Goal: Communication & Community: Share content

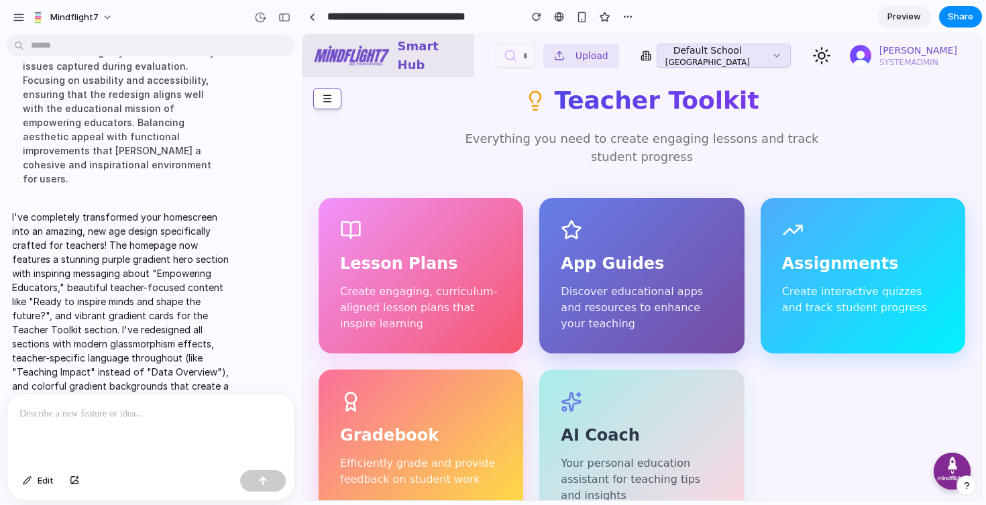
scroll to position [335, 0]
drag, startPoint x: 579, startPoint y: 389, endPoint x: 808, endPoint y: 396, distance: 229.5
click at [808, 396] on div "Lesson Plans Create engaging, curriculum-aligned lesson plans that inspire lear…" at bounding box center [642, 360] width 647 height 327
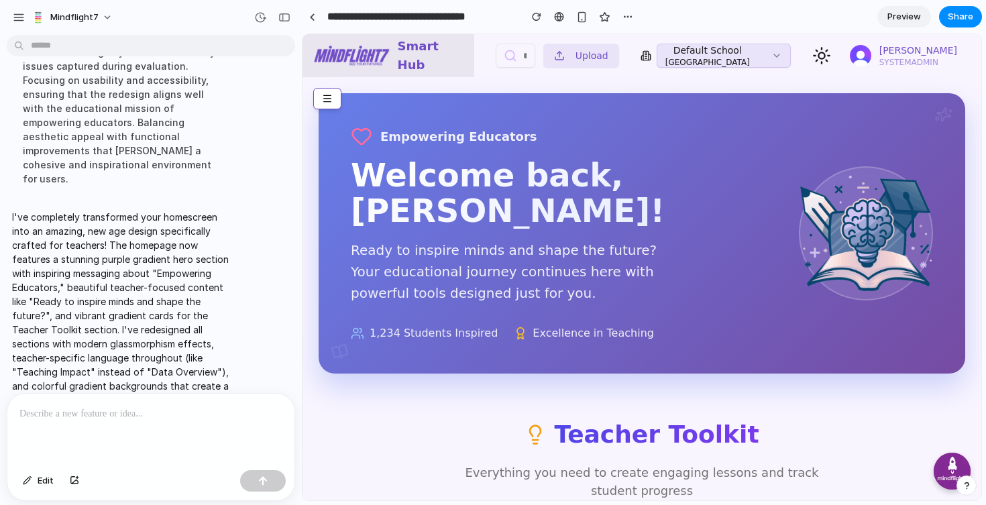
scroll to position [0, 0]
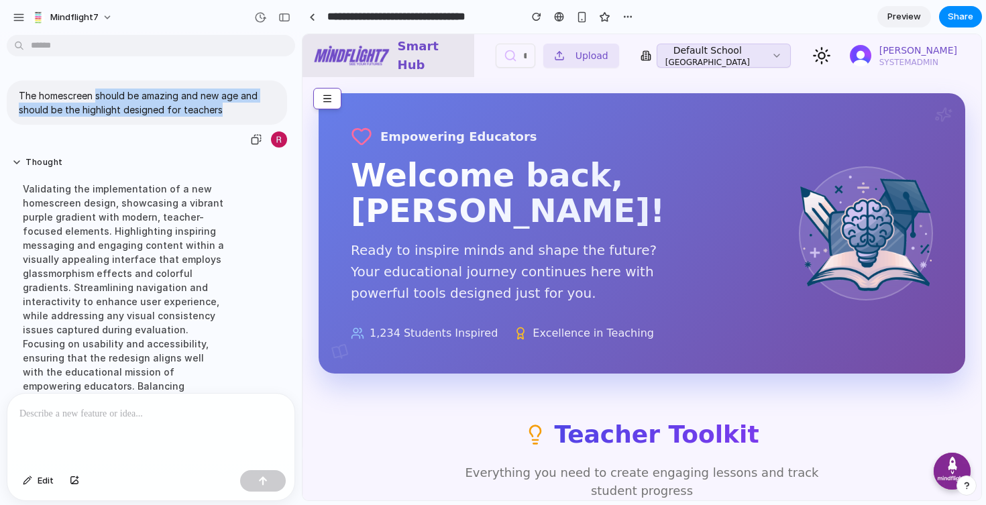
drag, startPoint x: 224, startPoint y: 113, endPoint x: 97, endPoint y: 98, distance: 128.3
click at [97, 98] on p "The homescreen should be amazing and new age and should be the highlight design…" at bounding box center [147, 103] width 256 height 28
copy p "should be amazing and new age and should be the highlight designed for teachers"
click at [974, 17] on button "Share" at bounding box center [960, 16] width 43 height 21
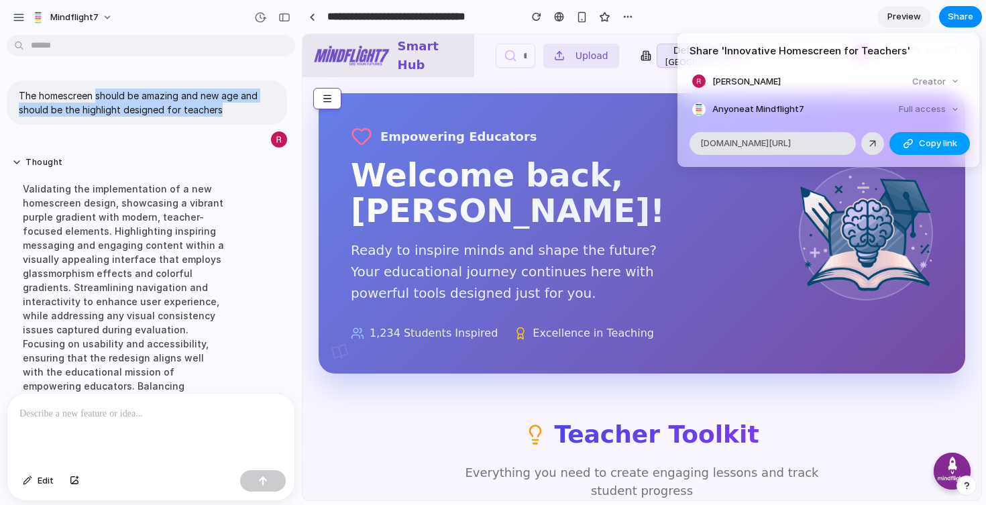
click at [919, 145] on span "Copy link" at bounding box center [938, 143] width 38 height 13
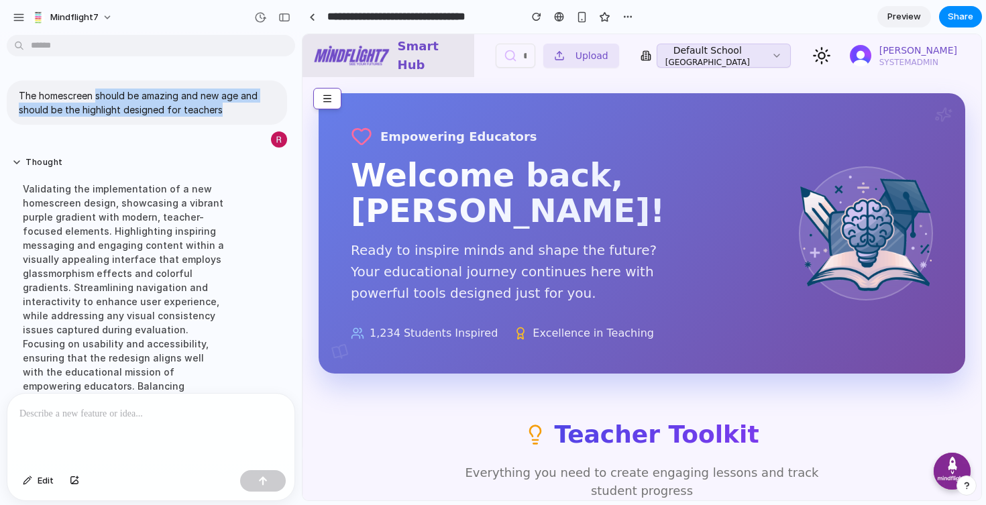
click at [164, 323] on div "Share ' Innovative Homescreen for Teachers ' Rehan Wickremeratne Creator Anyone…" at bounding box center [493, 252] width 986 height 505
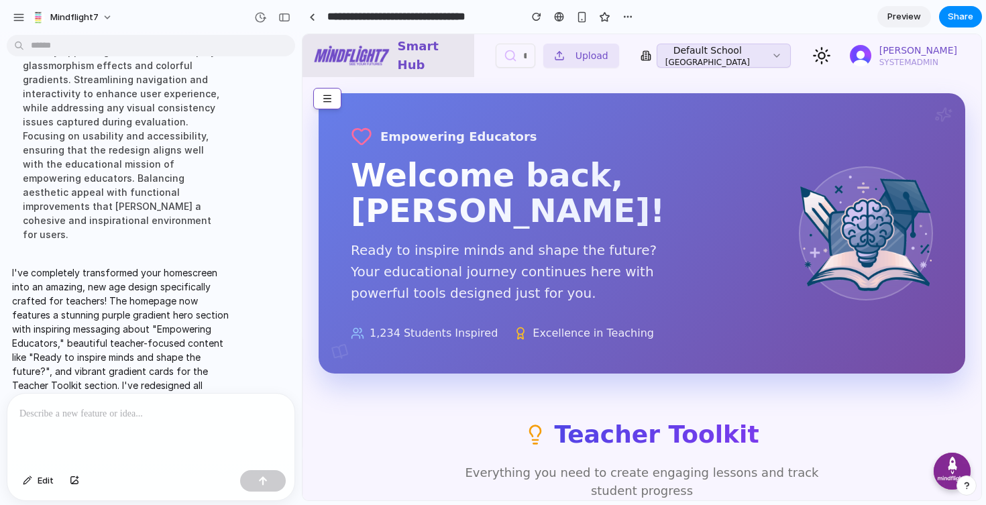
scroll to position [264, 0]
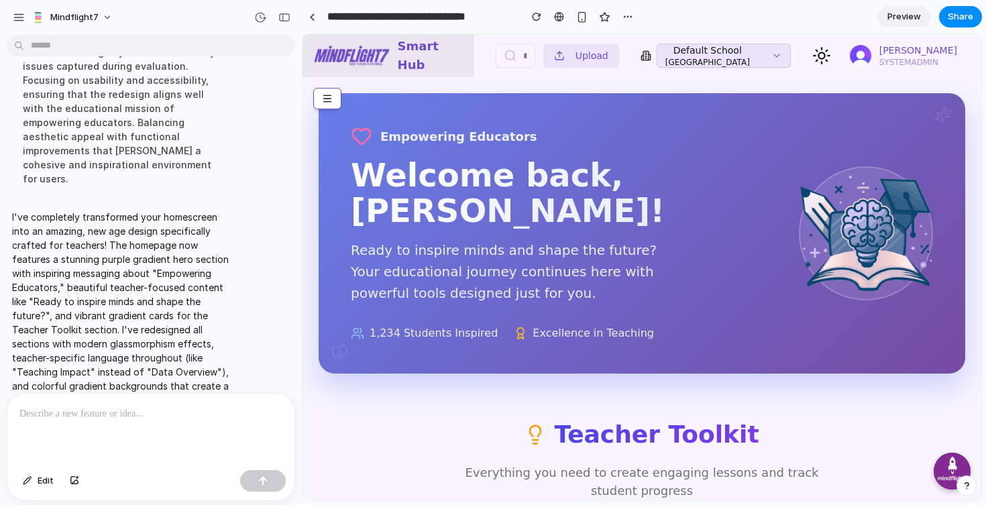
click at [131, 411] on p at bounding box center [150, 414] width 263 height 16
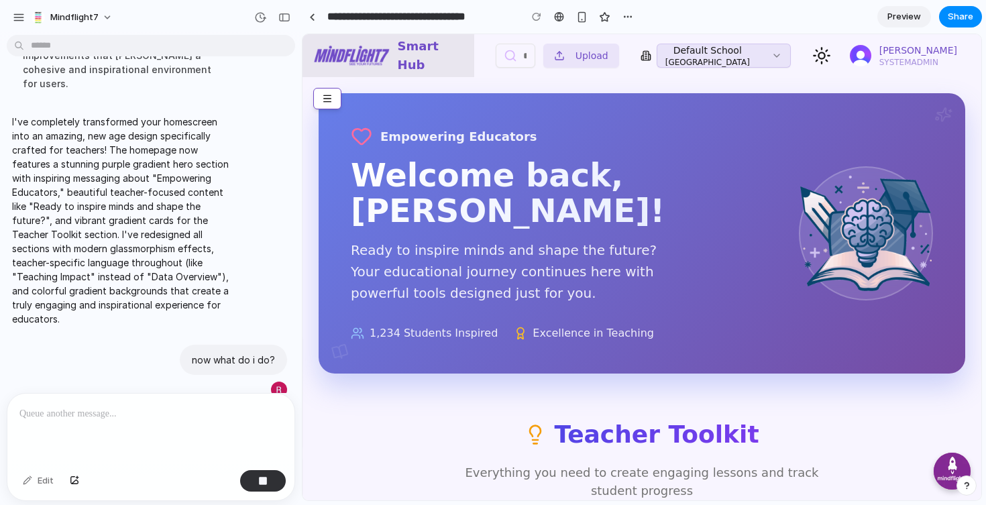
click at [914, 18] on span "Preview" at bounding box center [904, 16] width 34 height 13
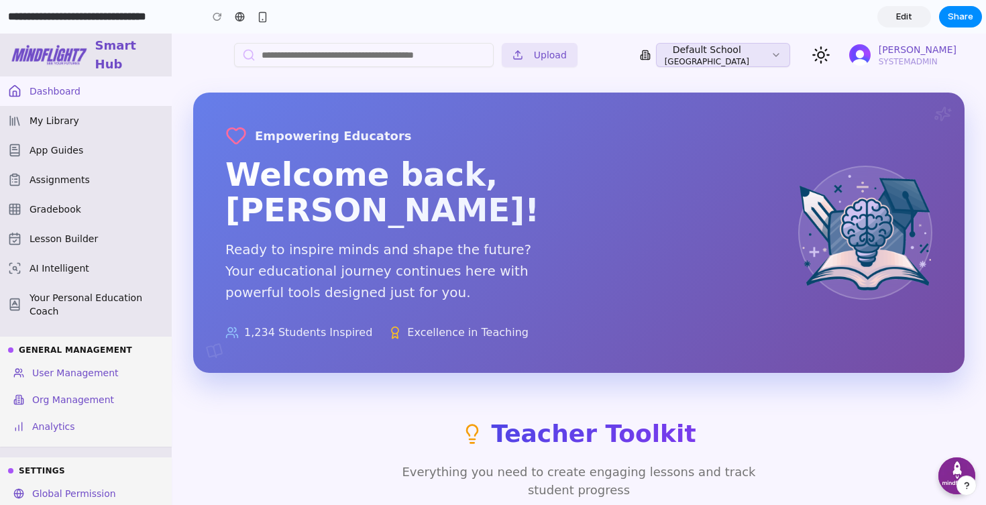
click at [901, 13] on span "Edit" at bounding box center [904, 16] width 16 height 13
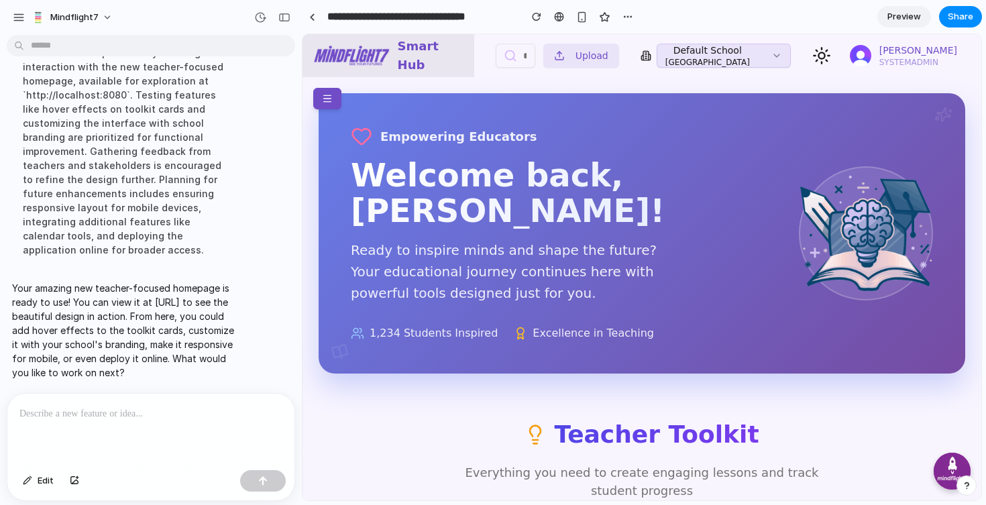
click at [327, 94] on button at bounding box center [327, 98] width 28 height 21
click at [309, 17] on div at bounding box center [312, 16] width 6 height 7
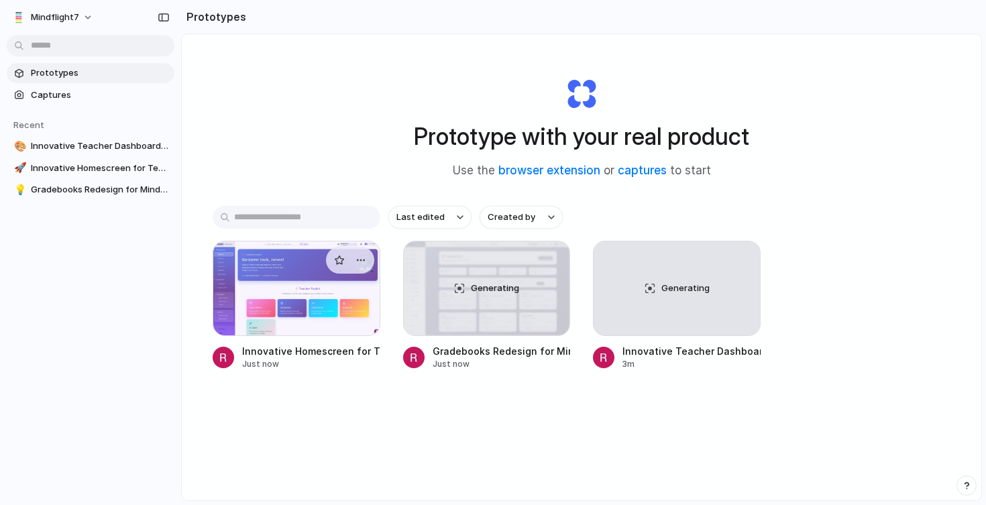
click at [278, 302] on div at bounding box center [297, 288] width 168 height 95
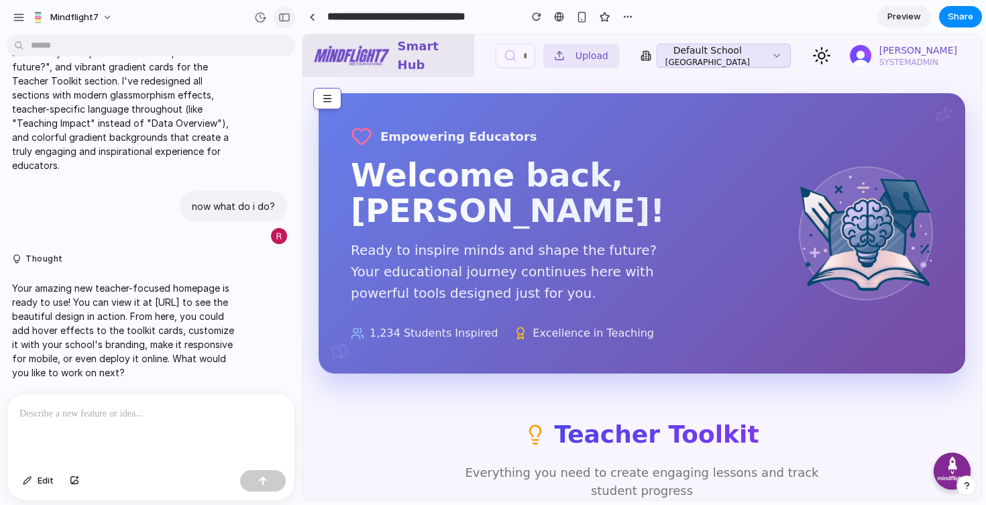
click at [288, 15] on div "button" at bounding box center [284, 17] width 12 height 9
click at [378, 455] on div "Teacher Toolkit Everything you need to create engaging lessons and track studen…" at bounding box center [642, 457] width 647 height 83
click at [287, 15] on div "button" at bounding box center [284, 17] width 12 height 9
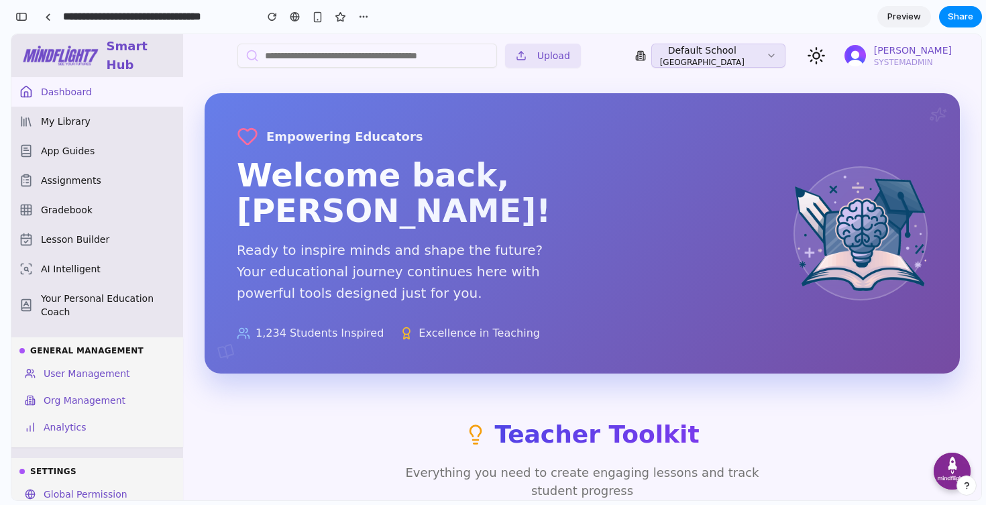
scroll to position [702, 0]
click at [25, 17] on div "button" at bounding box center [21, 16] width 12 height 9
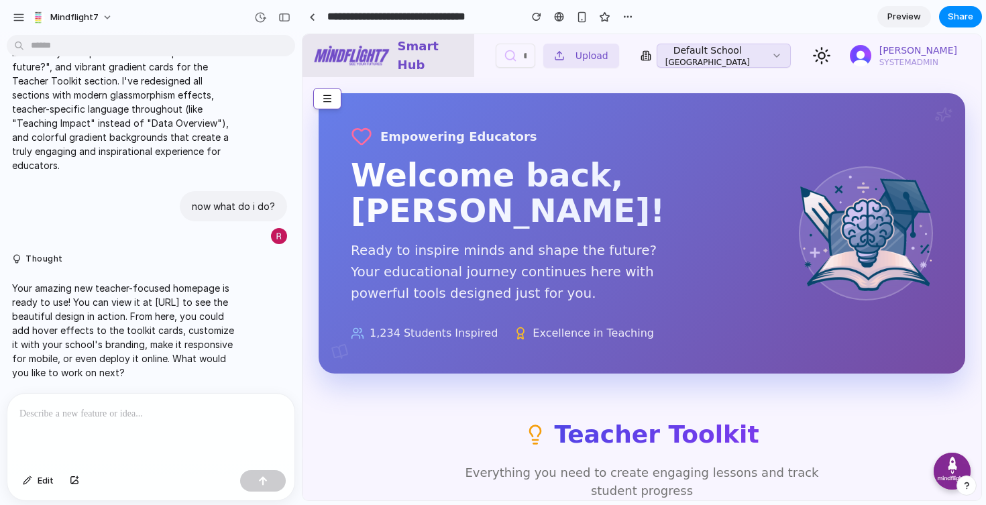
scroll to position [223, 0]
click at [132, 437] on div at bounding box center [150, 429] width 287 height 71
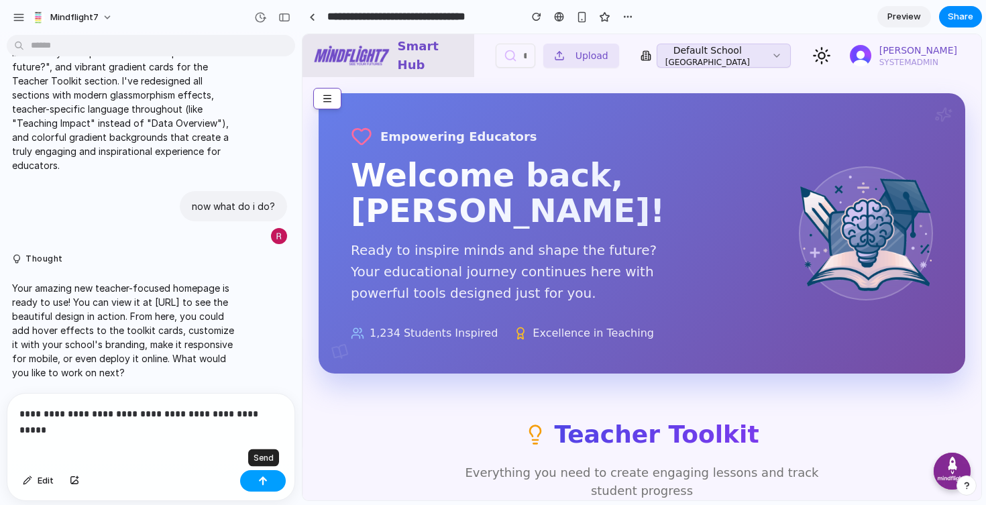
click at [266, 485] on button "button" at bounding box center [263, 480] width 46 height 21
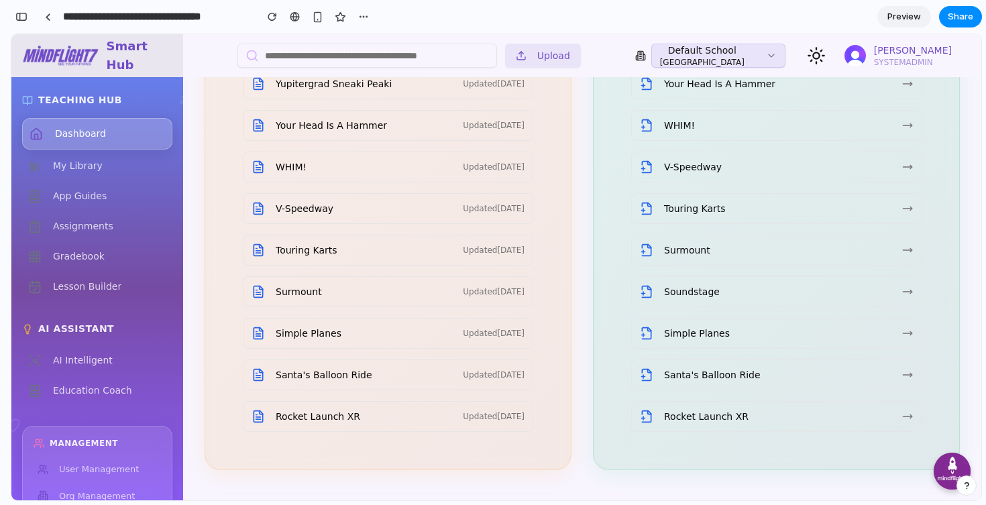
scroll to position [2162, 0]
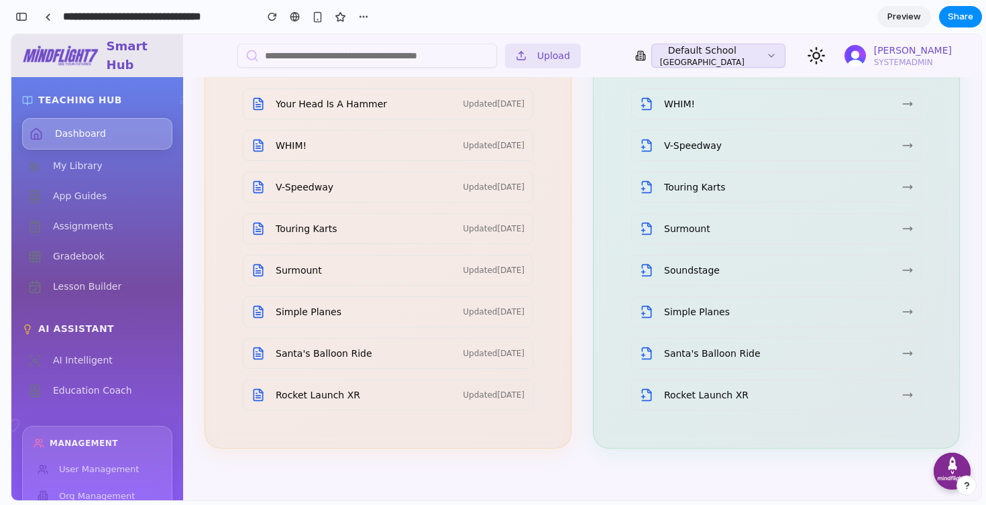
click at [905, 18] on span "Preview" at bounding box center [904, 16] width 34 height 13
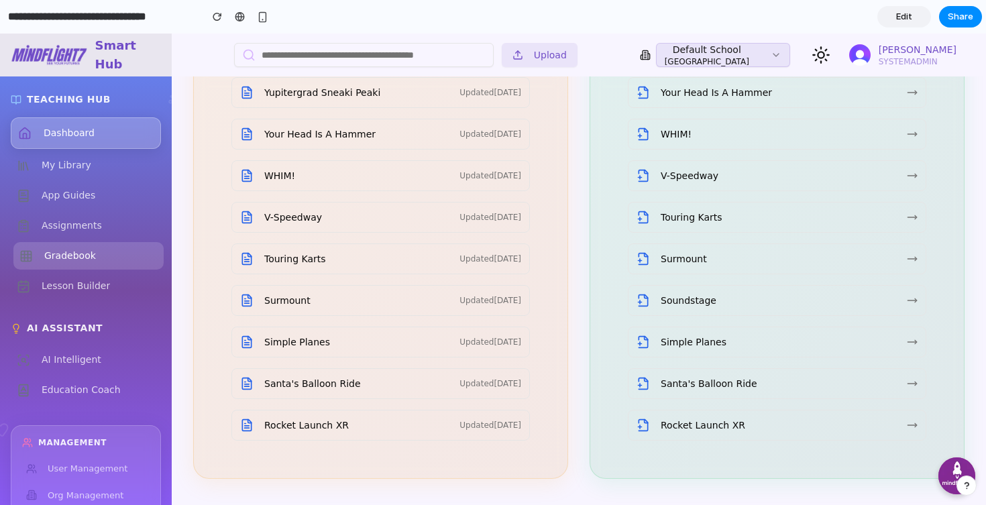
scroll to position [2129, 0]
click at [79, 254] on span "Gradebook" at bounding box center [70, 256] width 52 height 14
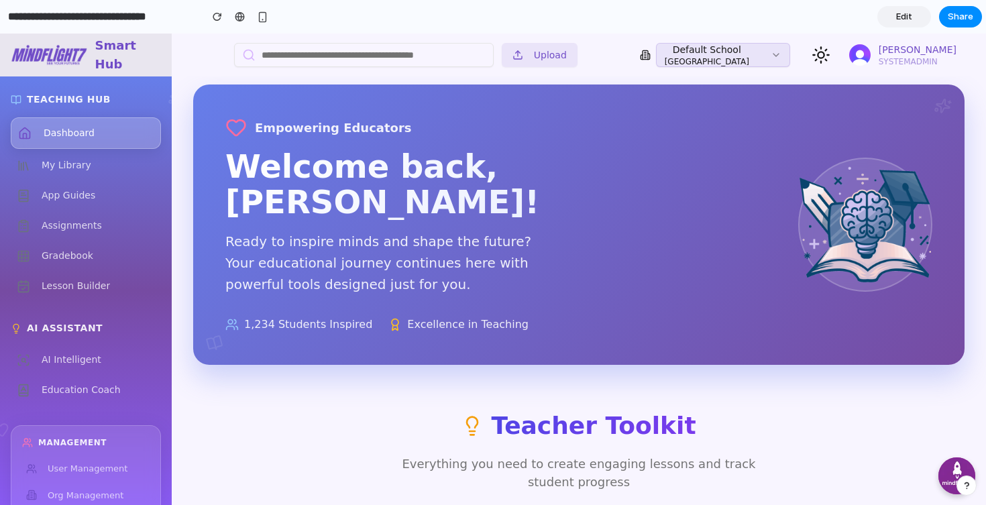
scroll to position [0, 0]
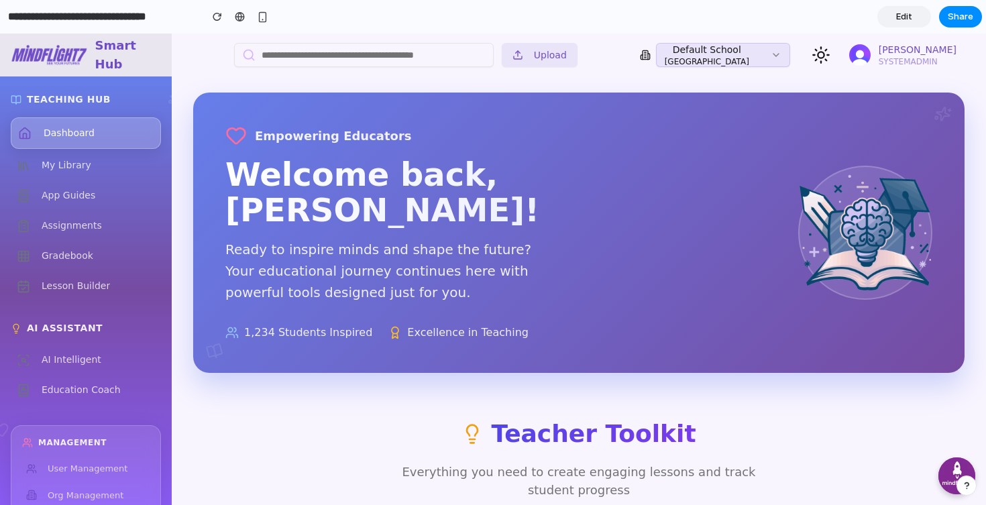
click at [290, 327] on div "Empowering Educators Welcome back, James! Ready to inspire minds and shape the …" at bounding box center [578, 233] width 771 height 280
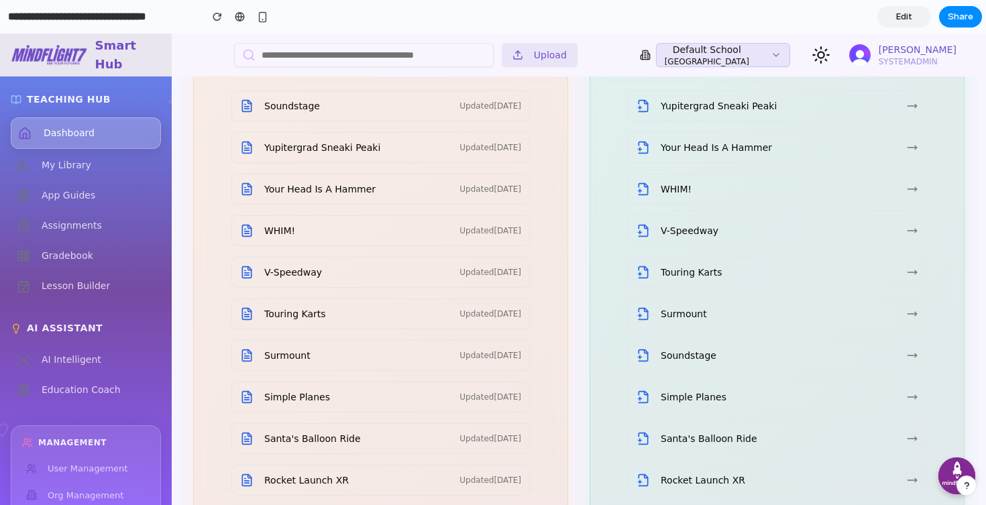
scroll to position [2156, 0]
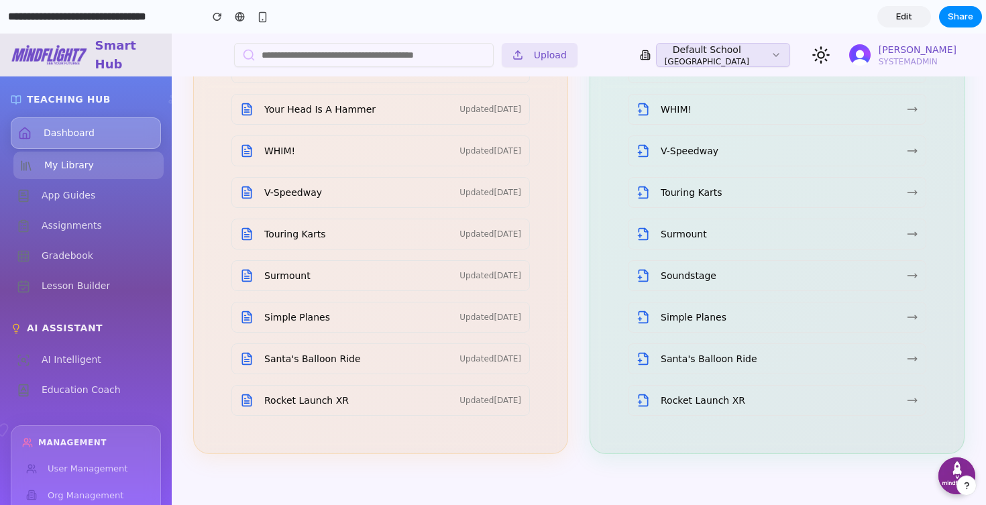
click at [86, 157] on link "My Library" at bounding box center [88, 165] width 150 height 27
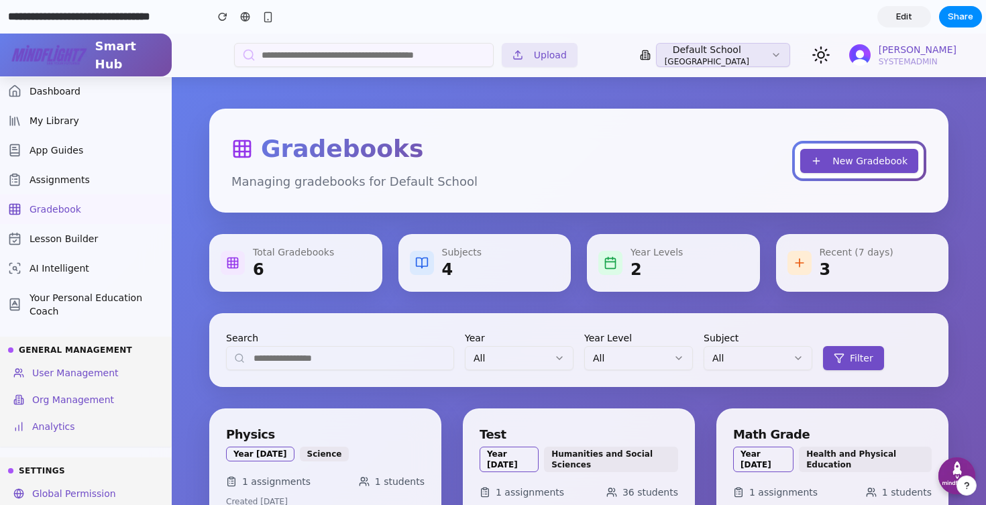
click at [188, 139] on div "Share ' Gradebooks Redesign for MindFlight7 ' Rehan Wickremeratne Creator Anyon…" at bounding box center [493, 252] width 986 height 505
click at [78, 240] on link "Lesson Builder" at bounding box center [85, 239] width 171 height 30
click at [106, 241] on link "Lesson Builder" at bounding box center [85, 239] width 171 height 30
click at [913, 19] on link "Edit" at bounding box center [904, 16] width 54 height 21
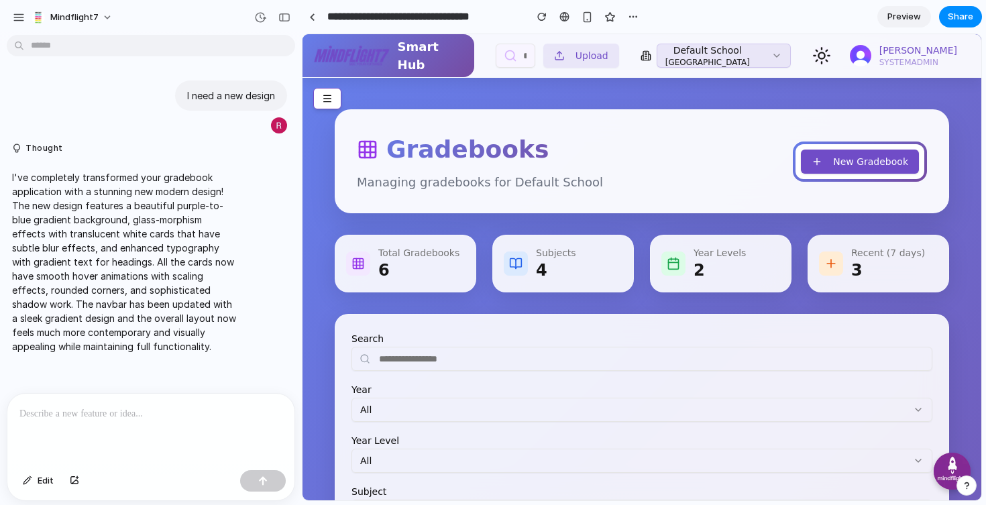
click at [173, 432] on div at bounding box center [150, 429] width 287 height 71
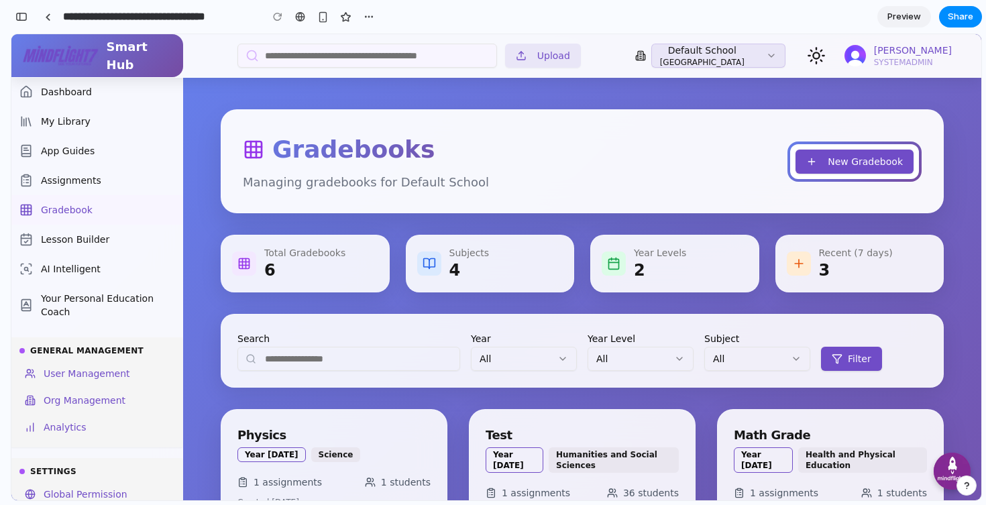
scroll to position [1062, 0]
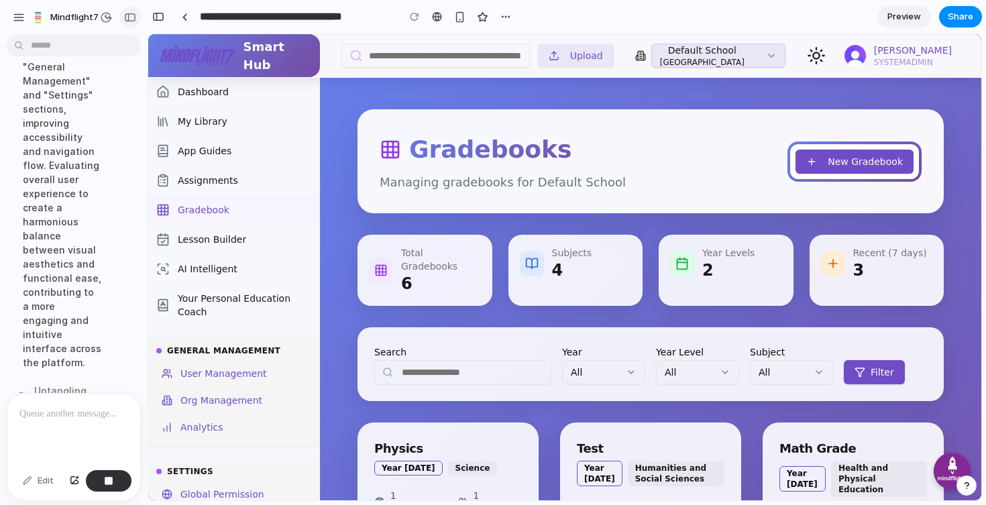
click at [131, 21] on div "button" at bounding box center [130, 17] width 12 height 9
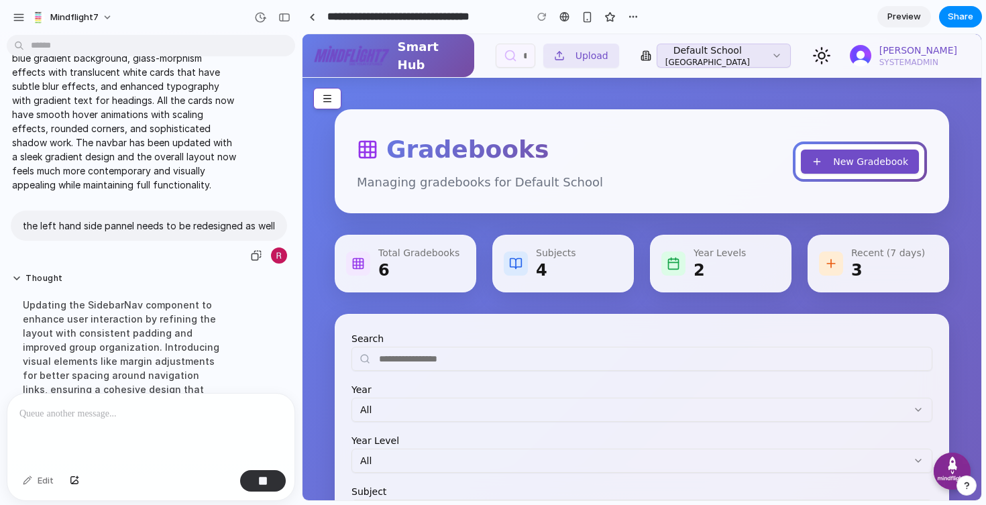
scroll to position [163, 0]
drag, startPoint x: 27, startPoint y: 224, endPoint x: 276, endPoint y: 221, distance: 248.2
click at [276, 221] on div "the left hand side pannel needs to be redesigned as well" at bounding box center [149, 224] width 276 height 30
copy p "he left hand side pannel needs to be redesigned as well"
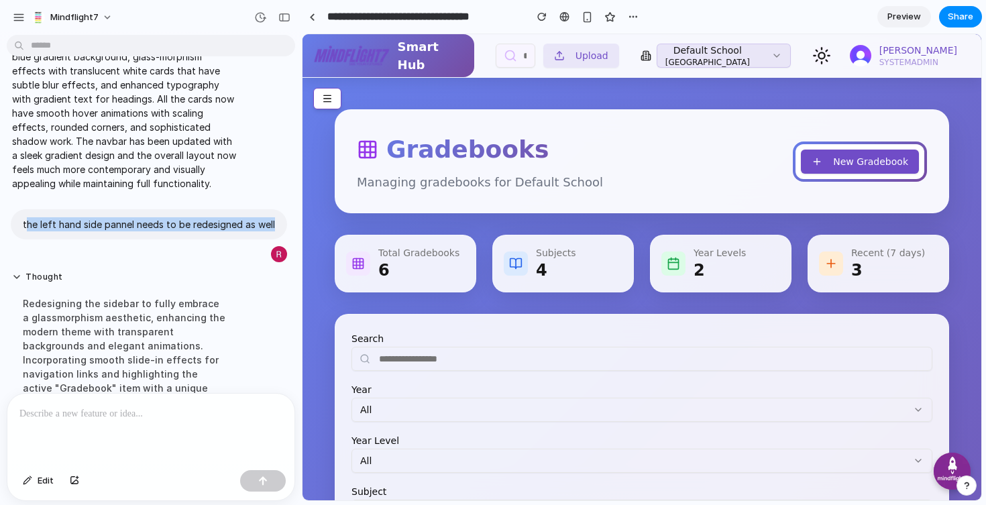
scroll to position [526, 0]
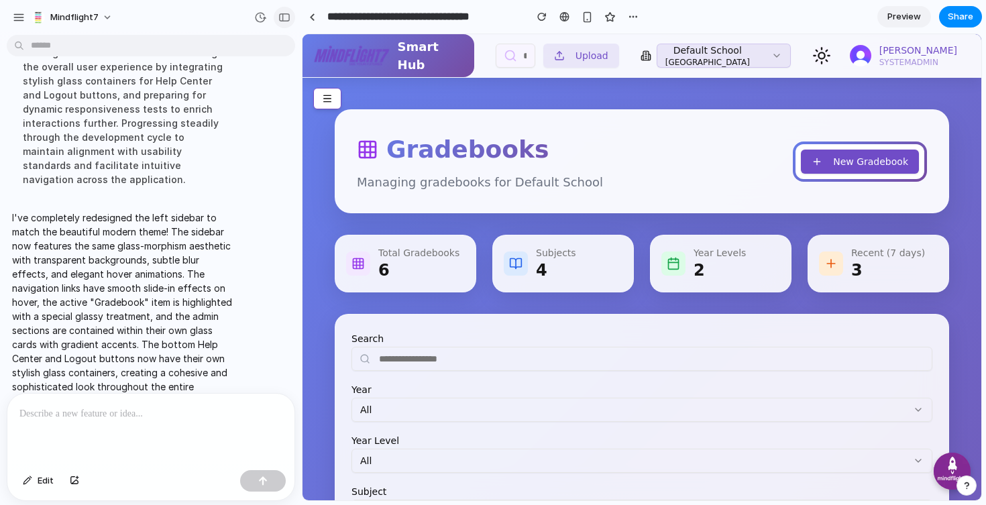
click at [278, 17] on div "button" at bounding box center [284, 17] width 12 height 9
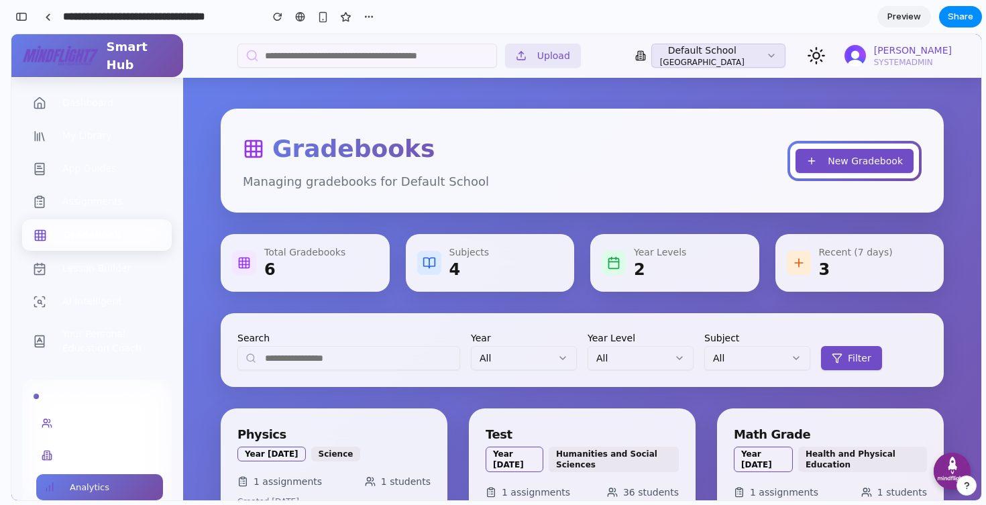
scroll to position [6, 0]
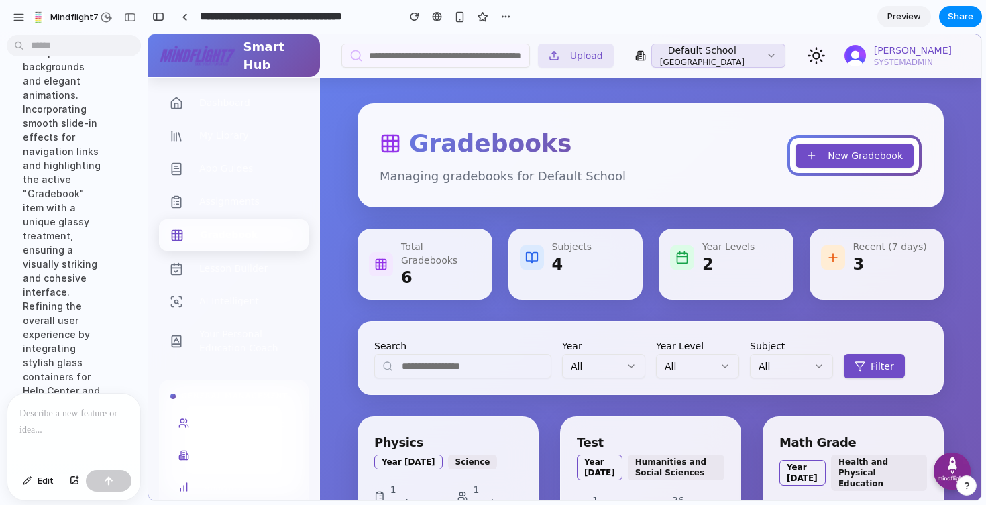
click at [66, 421] on p at bounding box center [73, 414] width 109 height 16
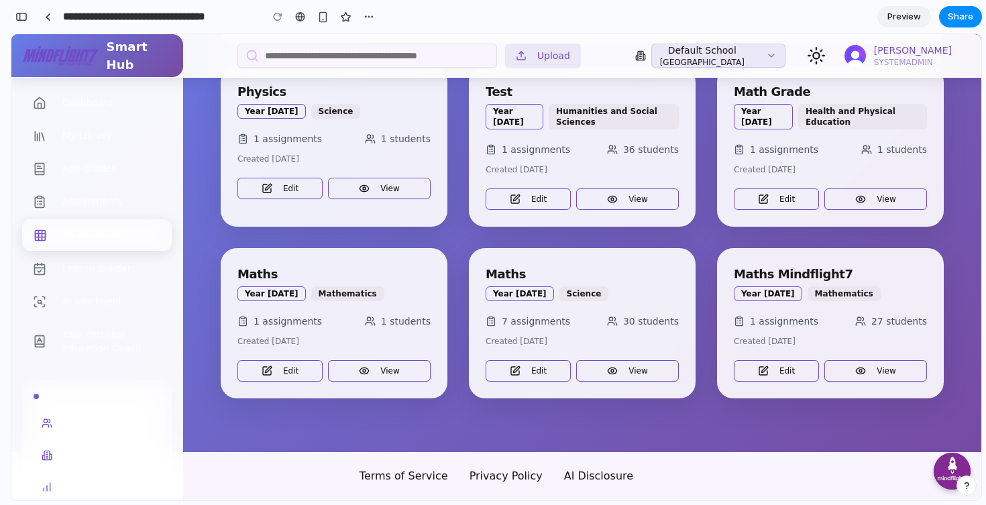
scroll to position [1663, 0]
click at [23, 13] on div "button" at bounding box center [21, 16] width 12 height 9
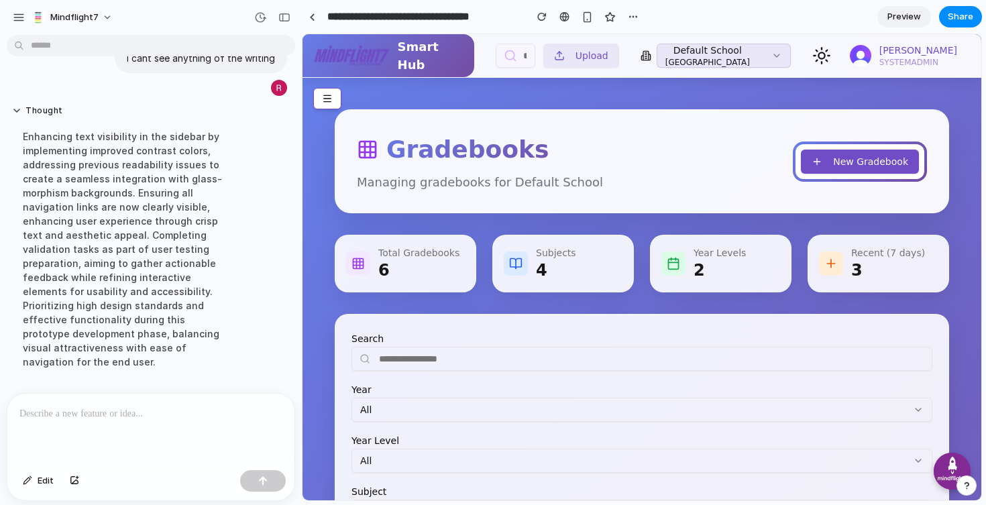
scroll to position [776, 0]
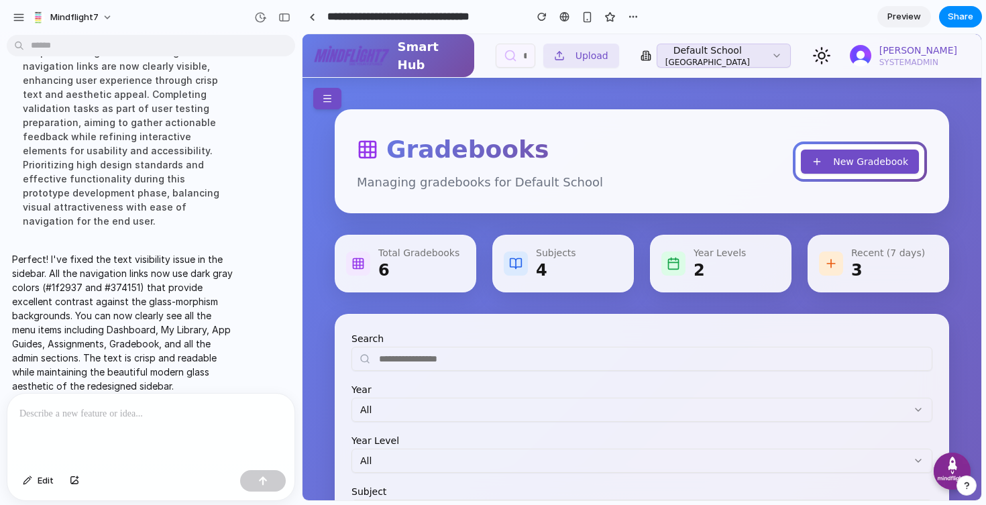
click at [319, 101] on button at bounding box center [327, 98] width 28 height 21
click at [285, 15] on div "button" at bounding box center [284, 17] width 12 height 9
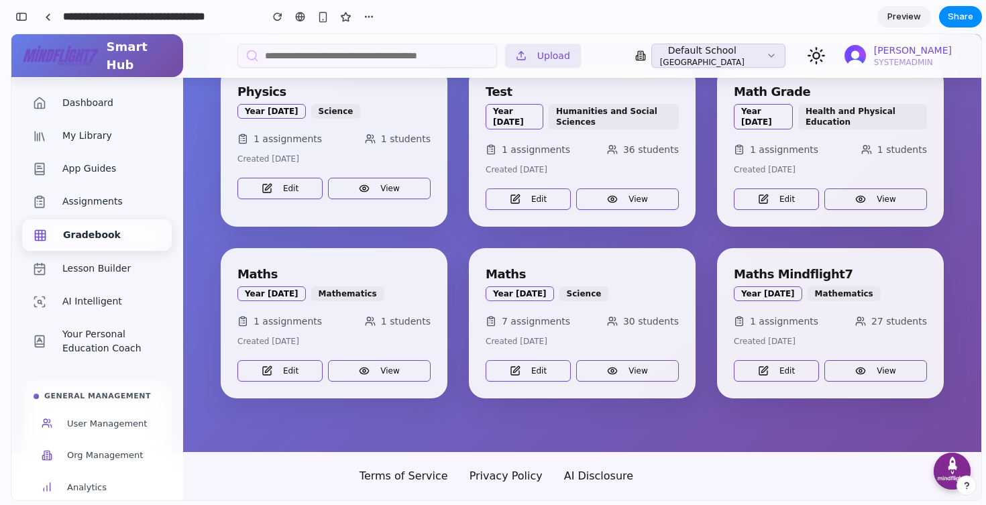
scroll to position [0, 0]
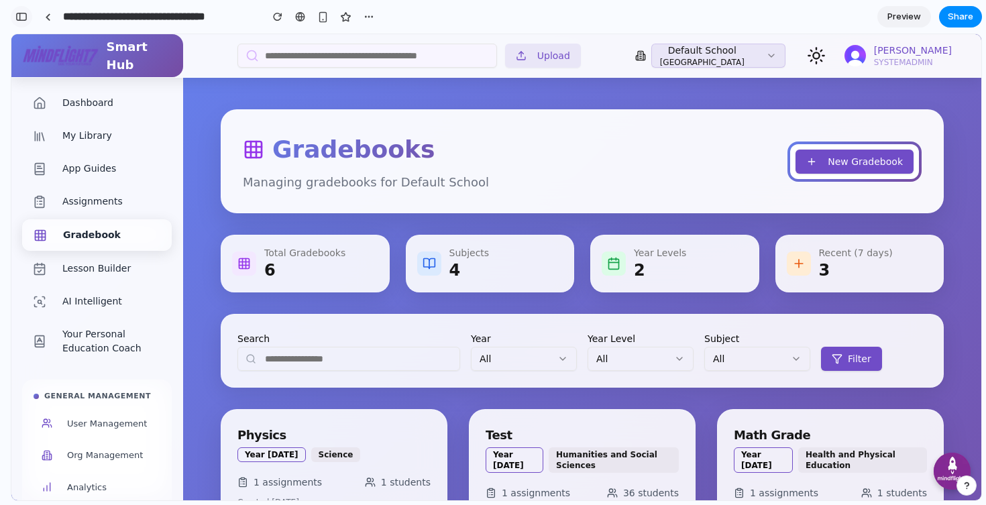
click at [21, 12] on div "button" at bounding box center [21, 16] width 12 height 9
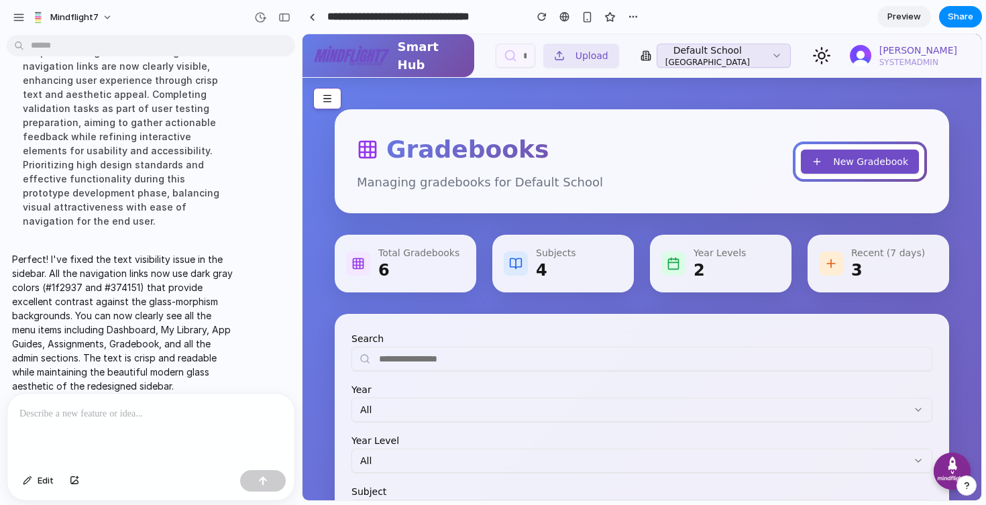
click at [903, 15] on span "Preview" at bounding box center [904, 16] width 34 height 13
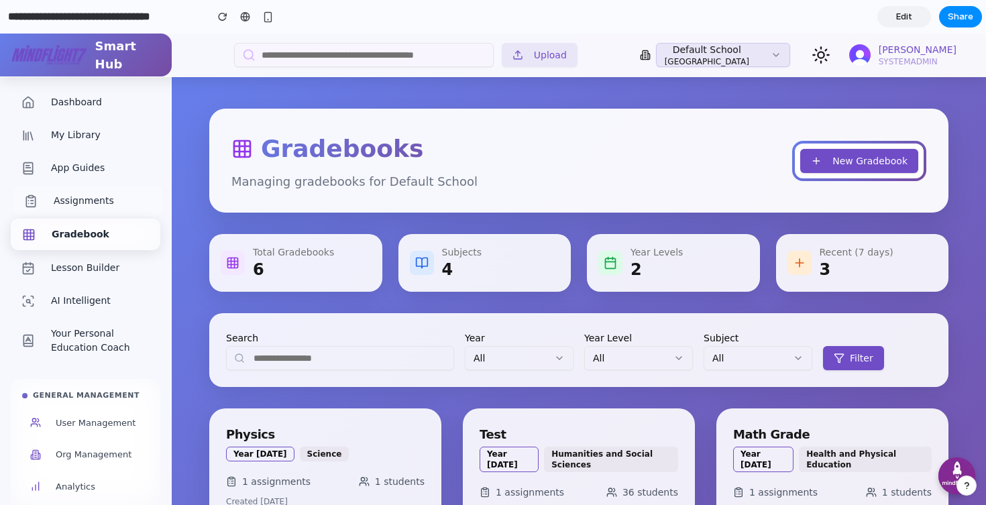
scroll to position [306, 0]
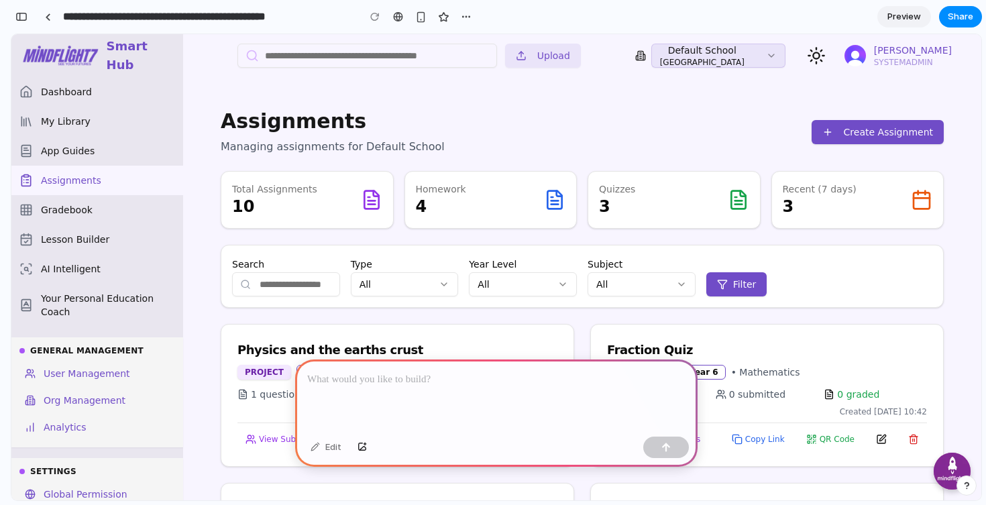
scroll to position [0, 12]
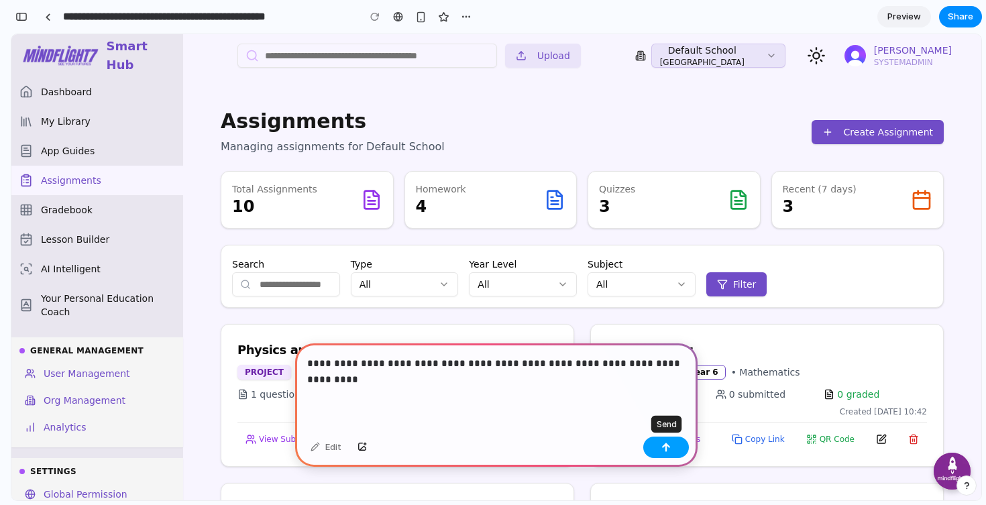
click at [671, 451] on button "button" at bounding box center [666, 447] width 46 height 21
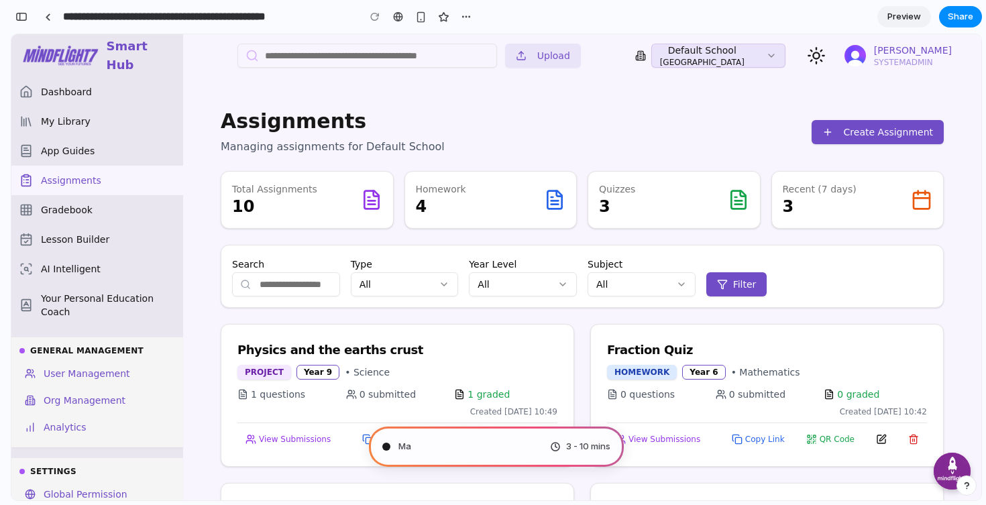
type input "**********"
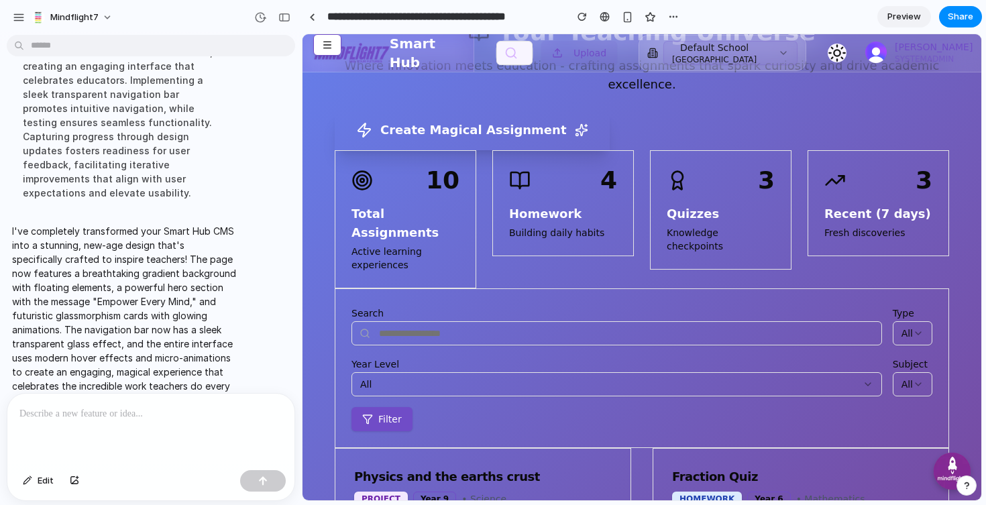
scroll to position [0, 0]
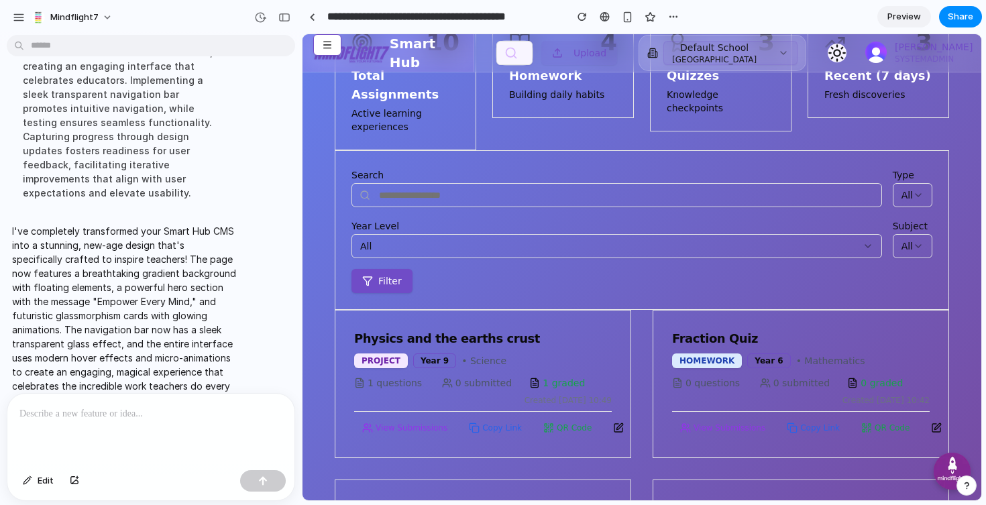
scroll to position [426, 0]
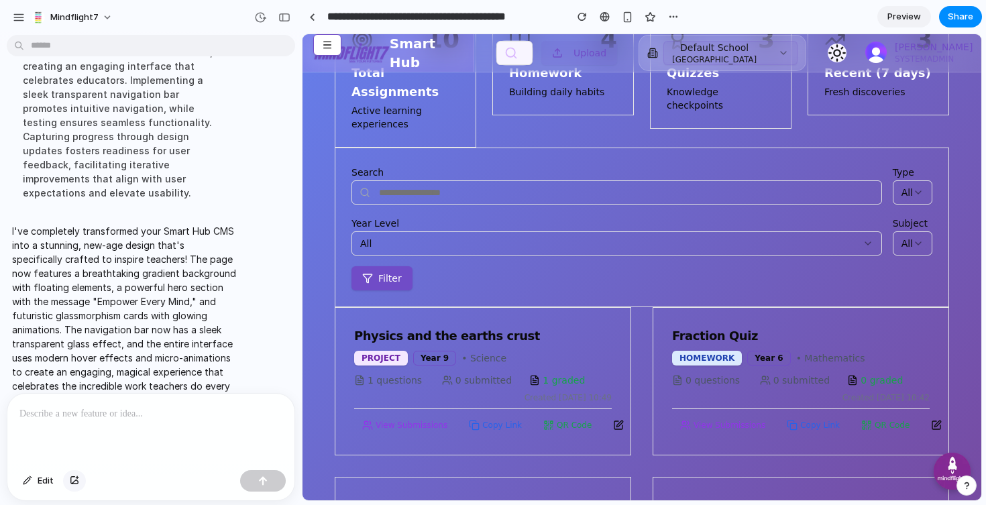
click at [74, 479] on div "button" at bounding box center [74, 481] width 9 height 8
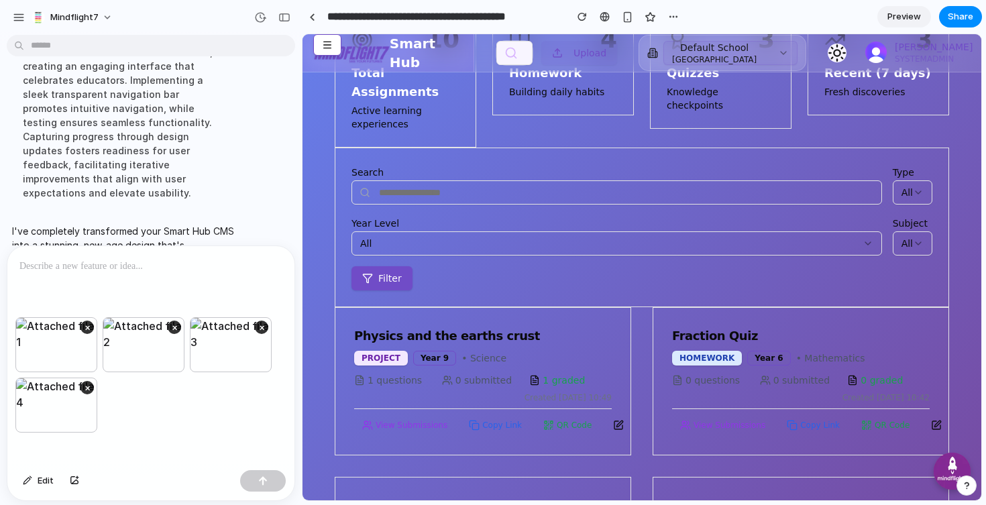
click at [55, 277] on div at bounding box center [150, 281] width 287 height 71
click at [91, 386] on button "×" at bounding box center [86, 387] width 13 height 13
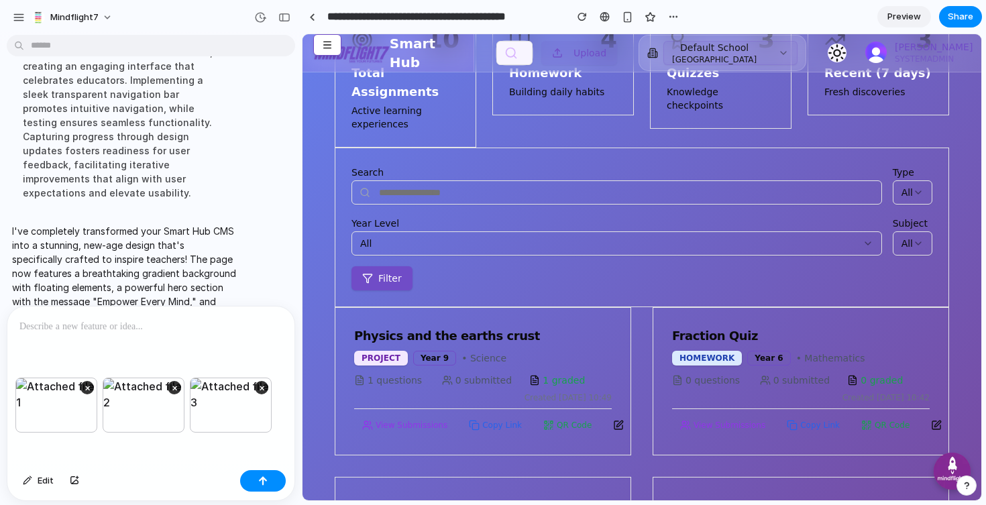
click at [74, 329] on p at bounding box center [150, 327] width 263 height 16
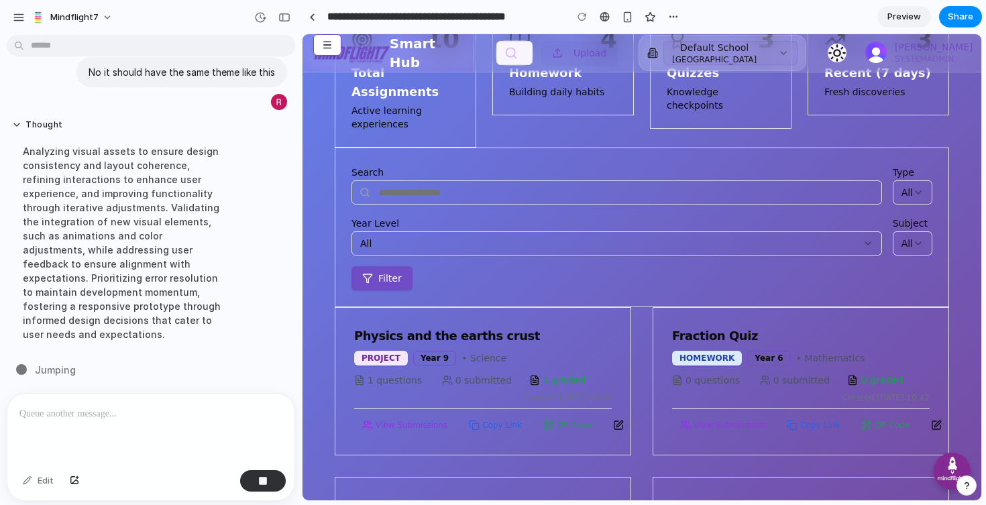
scroll to position [697, 0]
